Goal: Use online tool/utility: Utilize a website feature to perform a specific function

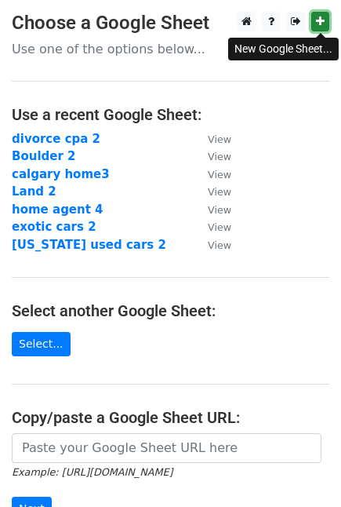
click at [322, 17] on icon at bounding box center [320, 21] width 9 height 11
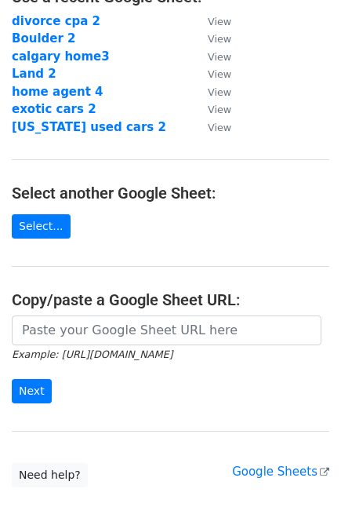
scroll to position [131, 0]
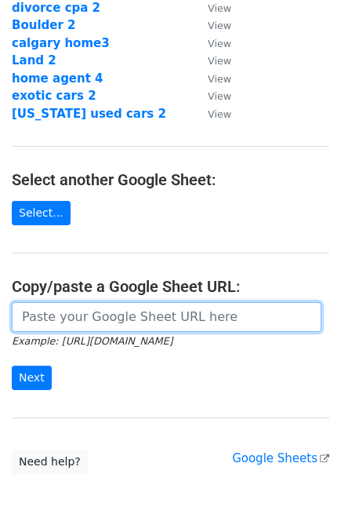
click at [215, 314] on input "url" at bounding box center [167, 317] width 310 height 30
paste input "[URL][DOMAIN_NAME]"
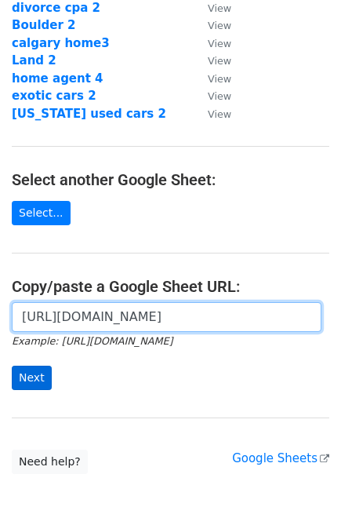
type input "[URL][DOMAIN_NAME]"
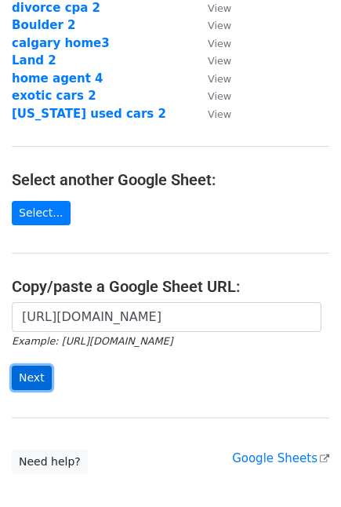
click at [27, 378] on input "Next" at bounding box center [32, 377] width 40 height 24
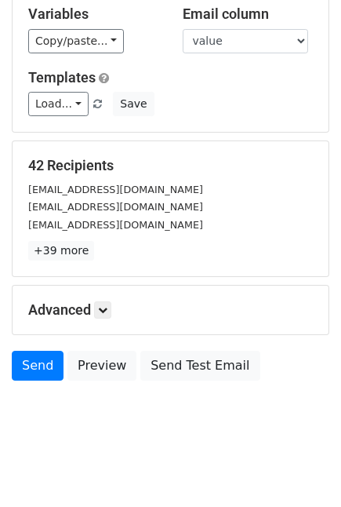
scroll to position [96, 0]
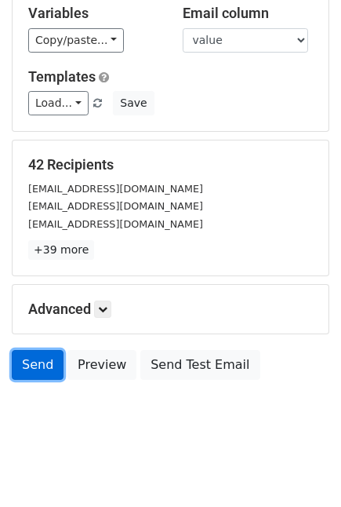
click at [38, 362] on link "Send" at bounding box center [38, 365] width 52 height 30
